Goal: Navigation & Orientation: Find specific page/section

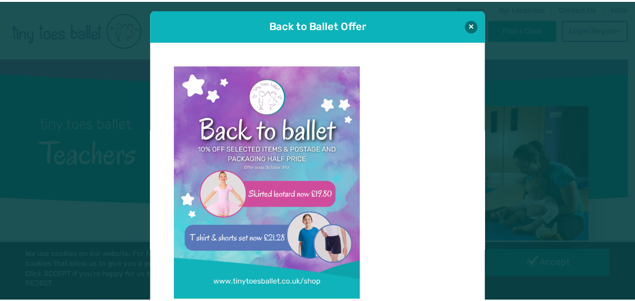
scroll to position [9, 0]
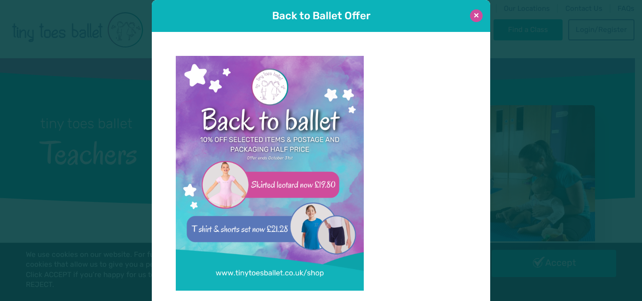
click at [472, 15] on button at bounding box center [476, 15] width 13 height 13
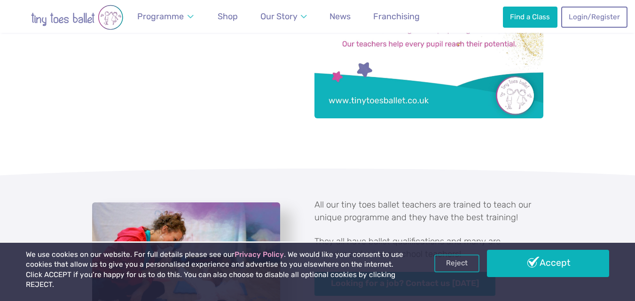
scroll to position [423, 0]
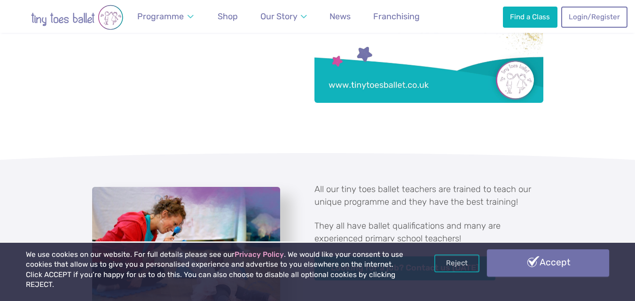
click at [551, 272] on link "Accept" at bounding box center [548, 263] width 123 height 27
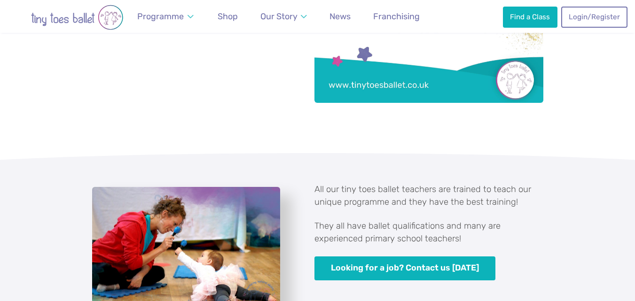
scroll to position [424, 0]
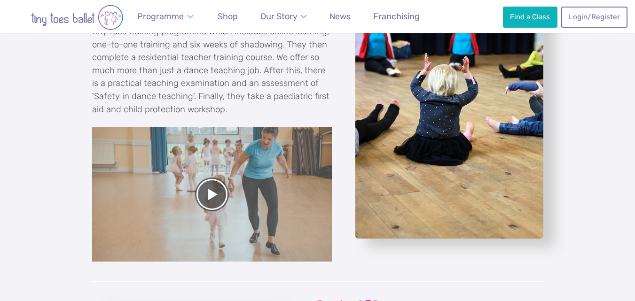
scroll to position [1160, 0]
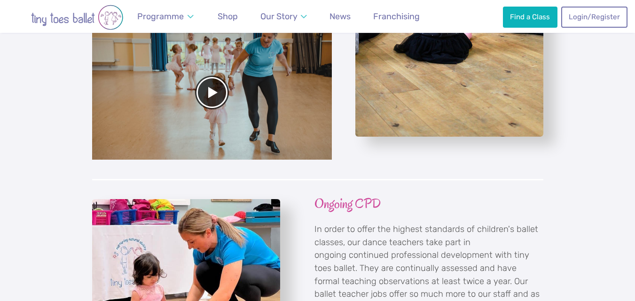
click at [211, 93] on div at bounding box center [212, 92] width 240 height 135
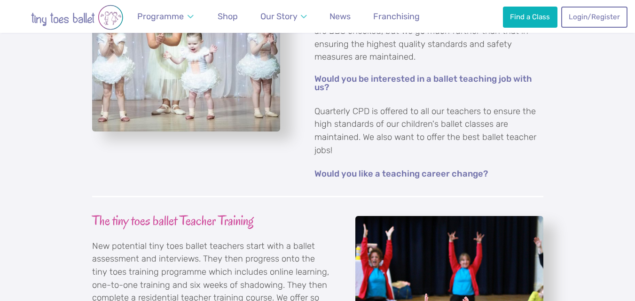
scroll to position [784, 0]
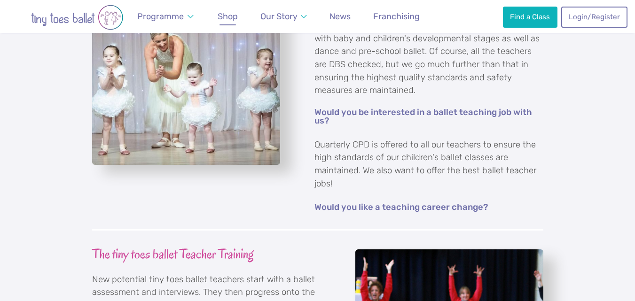
click at [232, 13] on span "Shop" at bounding box center [228, 16] width 20 height 10
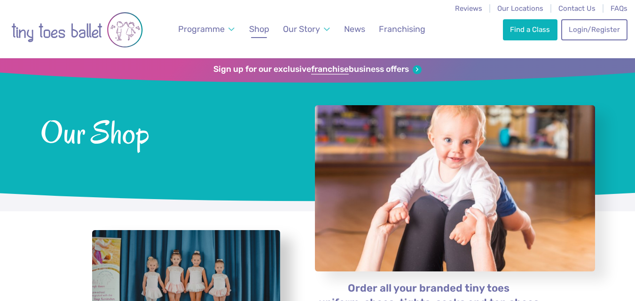
click at [261, 30] on span "Shop" at bounding box center [259, 29] width 20 height 10
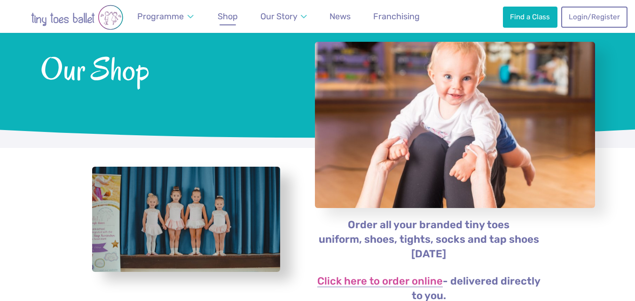
scroll to position [47, 0]
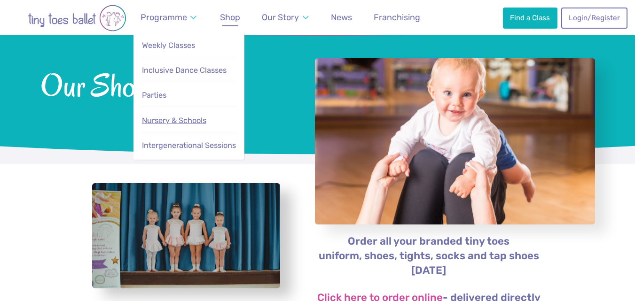
click at [175, 122] on span "Nursery & Schools" at bounding box center [174, 120] width 64 height 9
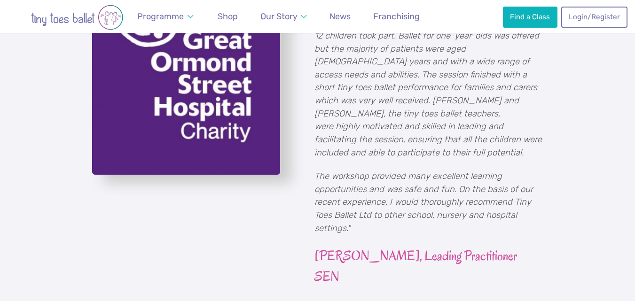
scroll to position [1269, 0]
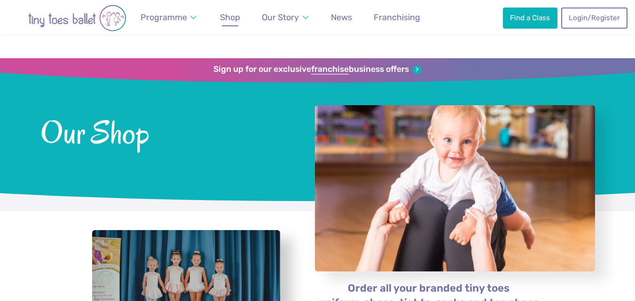
scroll to position [47, 0]
